Goal: Task Accomplishment & Management: Complete application form

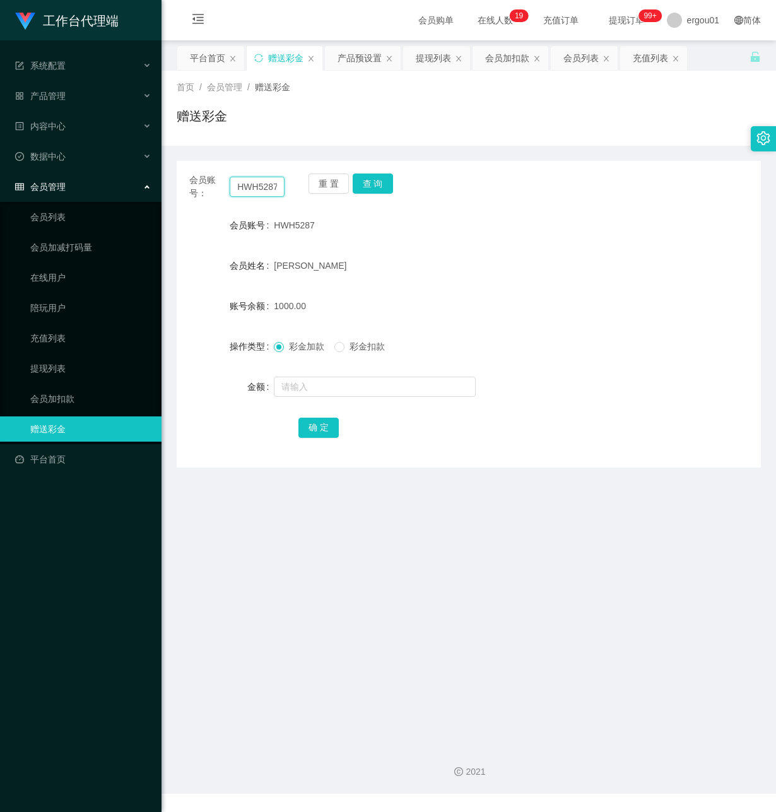
drag, startPoint x: 277, startPoint y: 184, endPoint x: -1, endPoint y: 144, distance: 280.9
click at [0, 144] on html "工作台代理端 系统配置 产品管理 产品列表 产品预设置 开奖记录 注单管理 即时注单 内容中心 数据中心 会员管理 会员列表 会员加减打码量 在线用户 陪玩用…" at bounding box center [388, 406] width 776 height 812
paste input "Shirleys"
type input "Shirleys"
drag, startPoint x: 373, startPoint y: 170, endPoint x: 373, endPoint y: 185, distance: 15.1
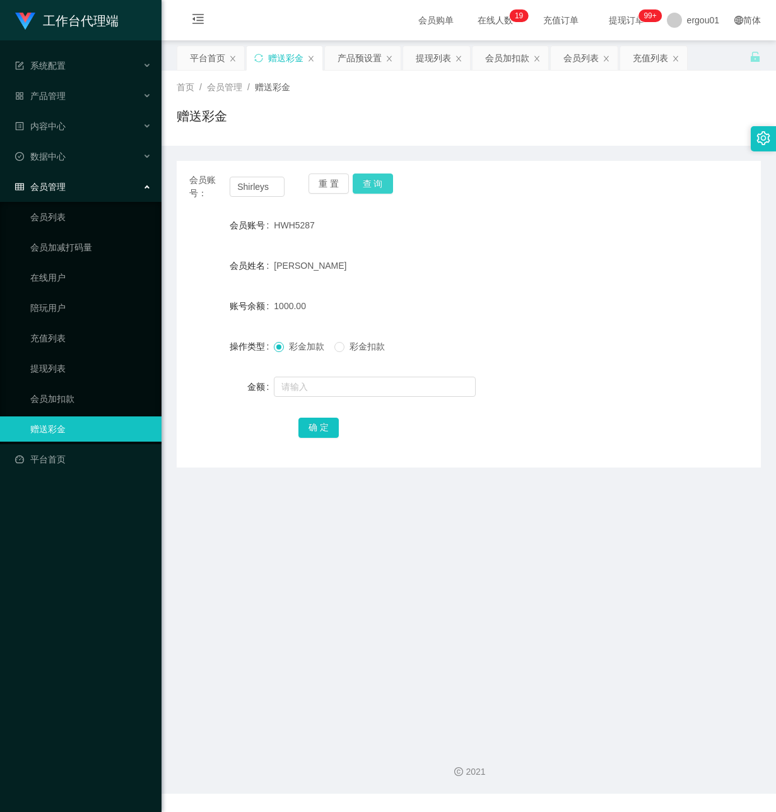
click at [373, 174] on div "会员账号： [PERSON_NAME] 重 置 查 询 会员账号 HWH5287 会员姓名 [PERSON_NAME] 账号余额 1000.00 操作类型 彩…" at bounding box center [469, 314] width 584 height 306
click at [375, 185] on button "查 询" at bounding box center [373, 183] width 40 height 20
drag, startPoint x: 303, startPoint y: 386, endPoint x: 580, endPoint y: 458, distance: 285.6
click at [303, 386] on input "text" at bounding box center [375, 386] width 202 height 20
type input "1000"
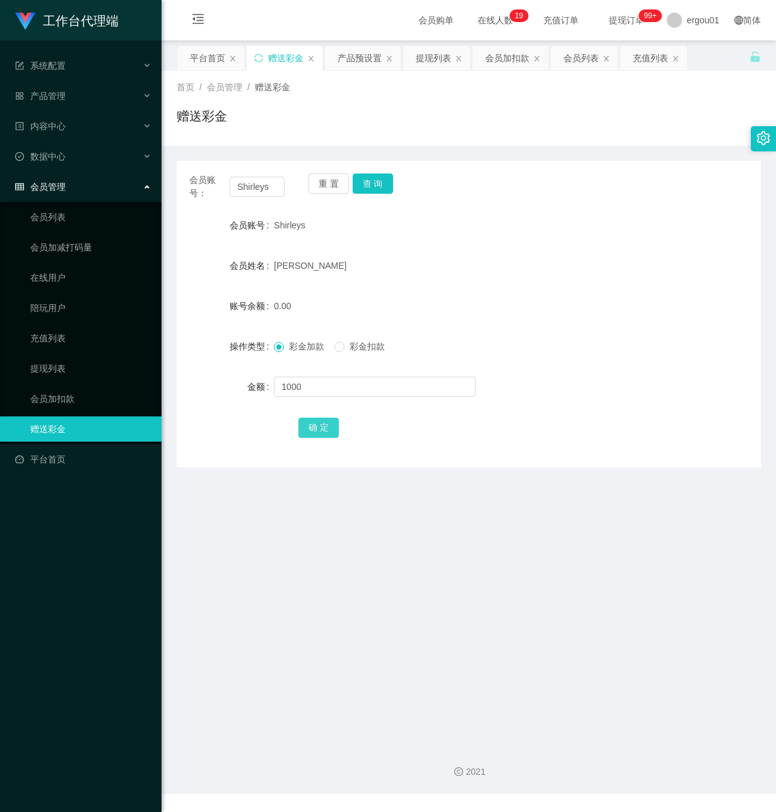
click at [322, 422] on button "确 定" at bounding box center [318, 427] width 40 height 20
click at [377, 182] on button "查 询" at bounding box center [373, 183] width 40 height 20
drag, startPoint x: 252, startPoint y: 551, endPoint x: 258, endPoint y: 421, distance: 130.7
click at [254, 481] on main "关闭左侧 关闭右侧 关闭其它 刷新页面 平台首页 赠送彩金 产品预设置 提现列表 会员加扣款 会员列表 充值列表 首页 / 会员管理 / 赠送彩金 / 赠送彩…" at bounding box center [468, 387] width 614 height 694
drag, startPoint x: 274, startPoint y: 186, endPoint x: -1, endPoint y: 186, distance: 275.6
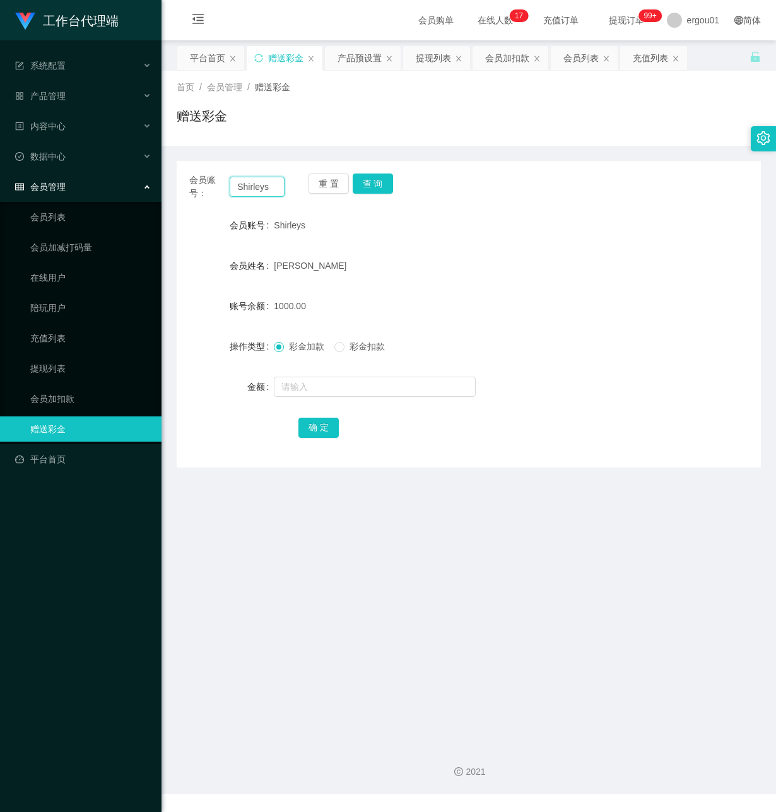
click at [0, 186] on html "工作台代理端 系统配置 产品管理 产品列表 产品预设置 开奖记录 注单管理 即时注单 内容中心 数据中心 会员管理 会员列表 会员加减打码量 在线用户 陪玩用…" at bounding box center [388, 406] width 776 height 812
paste input "Hau"
type input "Hau"
click at [378, 182] on button "查 询" at bounding box center [373, 183] width 40 height 20
click at [322, 390] on input "text" at bounding box center [375, 386] width 202 height 20
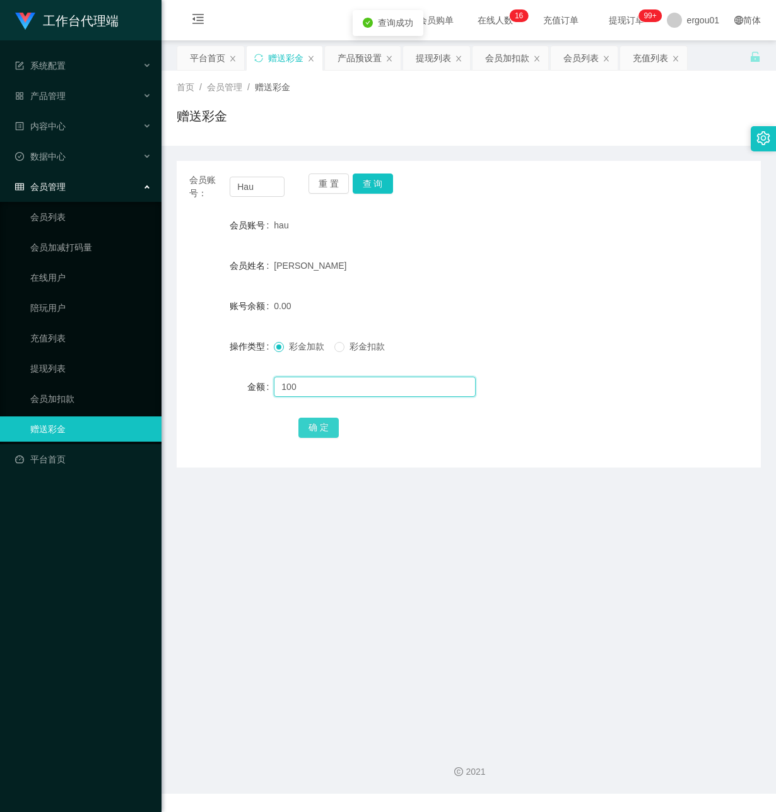
type input "100"
click at [318, 428] on button "确 定" at bounding box center [318, 427] width 40 height 20
drag, startPoint x: 261, startPoint y: 194, endPoint x: 189, endPoint y: 197, distance: 72.0
click at [67, 185] on section "工作台代理端 系统配置 产品管理 产品列表 产品预设置 开奖记录 注单管理 即时注单 内容中心 数据中心 会员管理 会员列表 会员加减打码量 在线用户 陪玩用…" at bounding box center [388, 396] width 776 height 793
paste input "h"
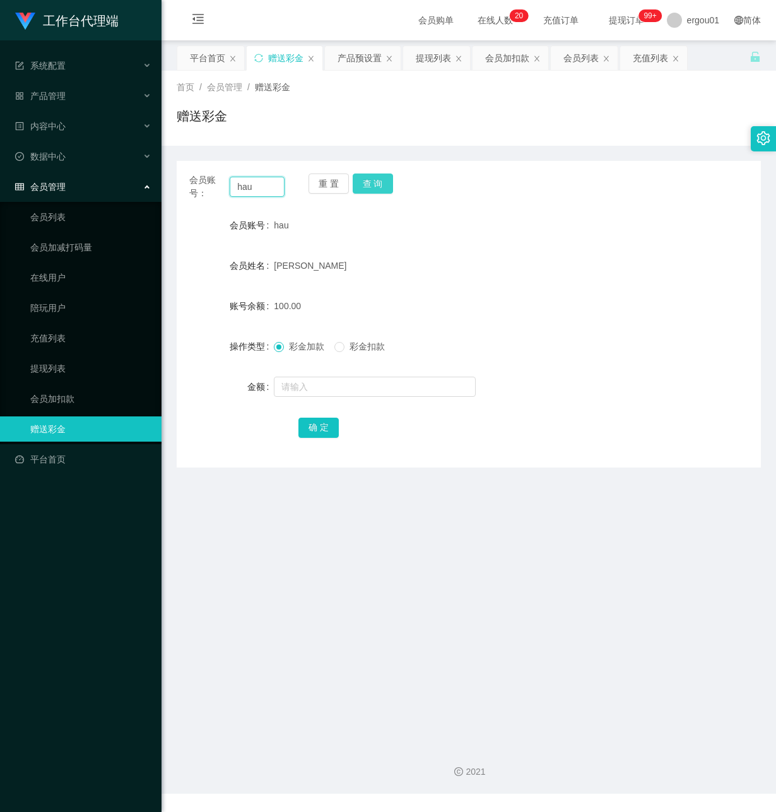
type input "hau"
click at [371, 180] on button "查 询" at bounding box center [373, 183] width 40 height 20
click at [381, 182] on button "查 询" at bounding box center [373, 183] width 40 height 20
